Goal: Task Accomplishment & Management: Manage account settings

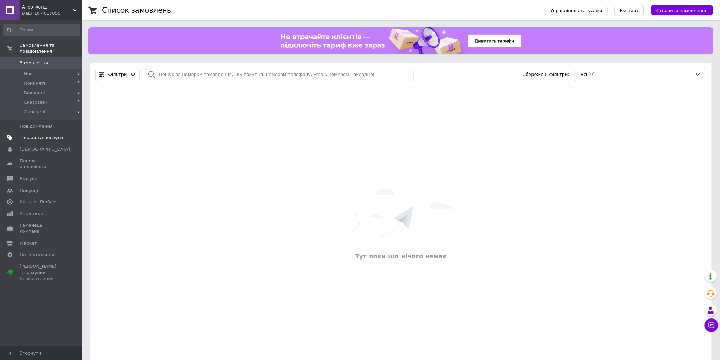
click at [35, 135] on span "Товари та послуги" at bounding box center [41, 138] width 43 height 6
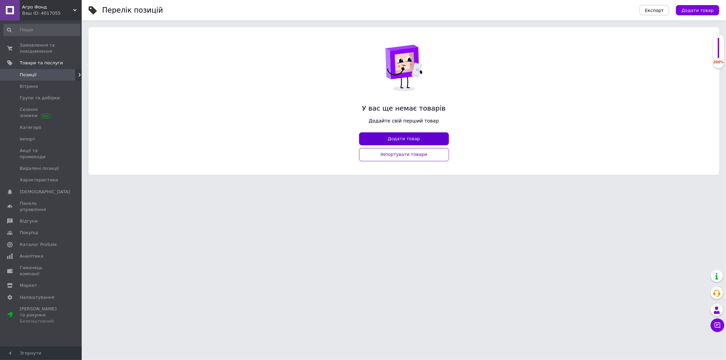
click at [391, 138] on button "Додати товар" at bounding box center [404, 138] width 90 height 13
